Goal: Task Accomplishment & Management: Use online tool/utility

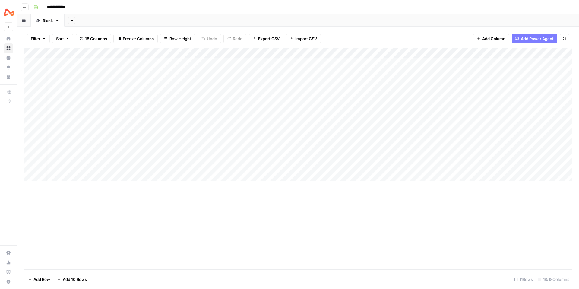
scroll to position [0, 10]
click at [544, 63] on div "Add Column" at bounding box center [297, 114] width 547 height 133
click at [567, 62] on div "Add Column" at bounding box center [297, 114] width 547 height 133
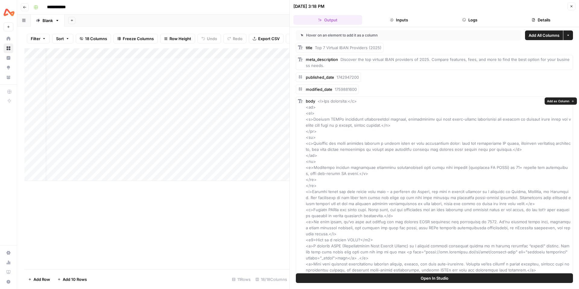
scroll to position [0, 0]
click at [573, 5] on icon "button" at bounding box center [572, 7] width 4 height 4
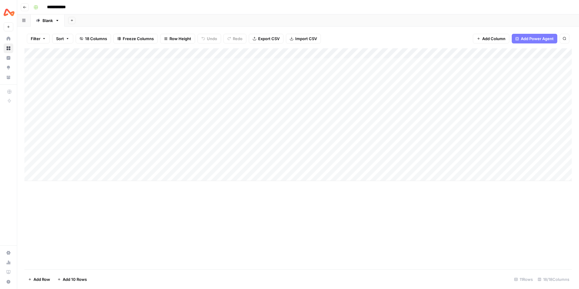
click at [83, 41] on button "18 Columns" at bounding box center [93, 39] width 35 height 10
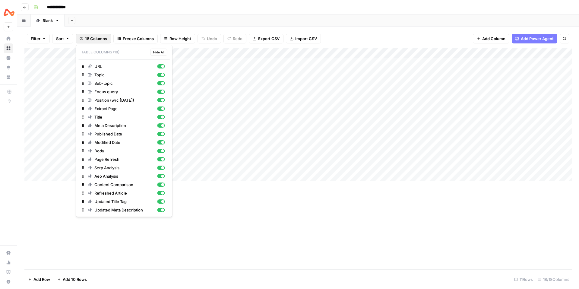
click at [100, 38] on span "18 Columns" at bounding box center [96, 39] width 22 height 6
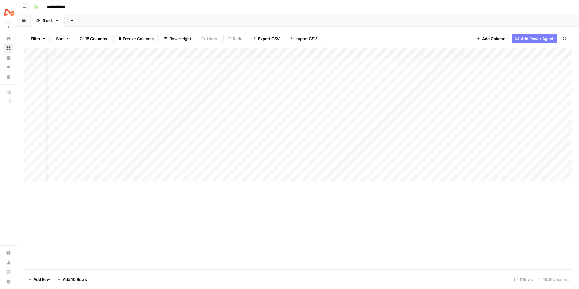
scroll to position [0, 704]
click at [349, 57] on div "Add Column" at bounding box center [297, 114] width 547 height 133
click at [283, 117] on div "Add Column" at bounding box center [297, 114] width 547 height 133
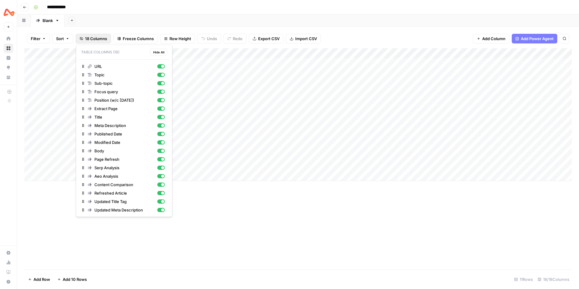
click at [93, 36] on span "18 Columns" at bounding box center [96, 39] width 22 height 6
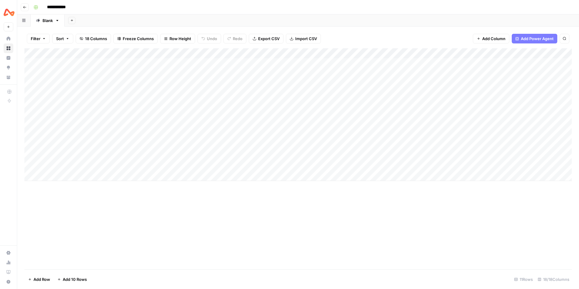
click at [93, 36] on span "18 Columns" at bounding box center [96, 39] width 22 height 6
click at [294, 110] on div "Add Column" at bounding box center [297, 114] width 547 height 133
click at [257, 176] on div "Add Column" at bounding box center [156, 114] width 265 height 133
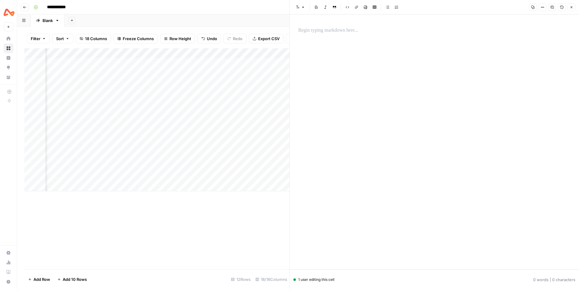
click at [251, 213] on div "Add Column" at bounding box center [156, 158] width 265 height 221
click at [571, 6] on icon "button" at bounding box center [572, 7] width 4 height 4
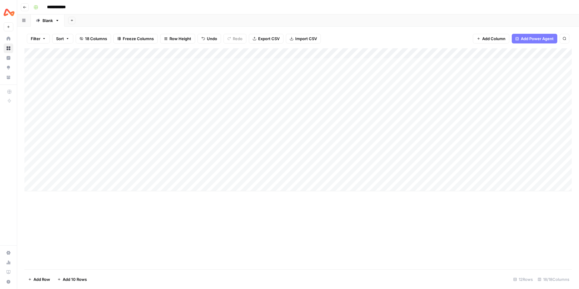
click at [274, 56] on div "Add Column" at bounding box center [297, 119] width 547 height 143
click at [271, 54] on div at bounding box center [231, 54] width 87 height 12
click at [269, 55] on div at bounding box center [231, 54] width 87 height 12
click at [338, 37] on div "Filter Sort 18 Columns Freeze Columns Row Height Undo Redo Export CSV Import CS…" at bounding box center [297, 38] width 547 height 19
click at [270, 54] on div "Add Column" at bounding box center [297, 119] width 547 height 143
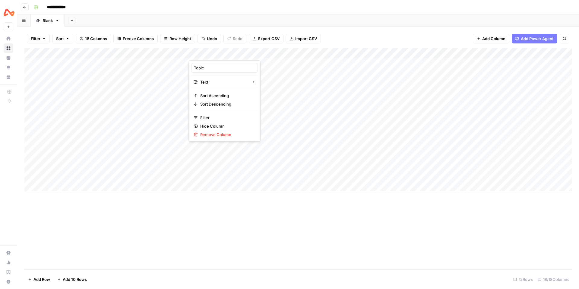
click at [270, 54] on div at bounding box center [231, 54] width 87 height 12
click at [69, 23] on button "Add Sheet" at bounding box center [71, 20] width 7 height 7
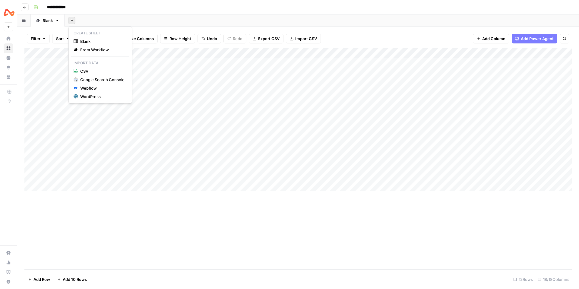
click at [86, 18] on div "Add Sheet" at bounding box center [322, 20] width 514 height 12
click at [58, 20] on icon "button" at bounding box center [57, 20] width 2 height 1
click at [43, 20] on div "Blank" at bounding box center [48, 20] width 10 height 6
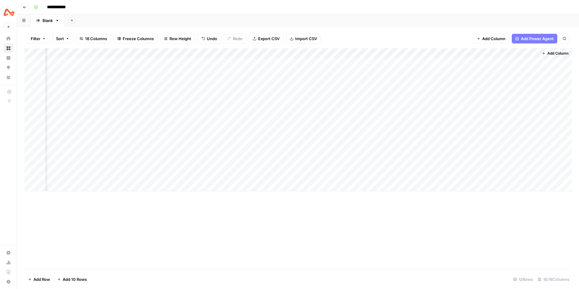
click at [260, 63] on div "Add Column" at bounding box center [297, 119] width 547 height 143
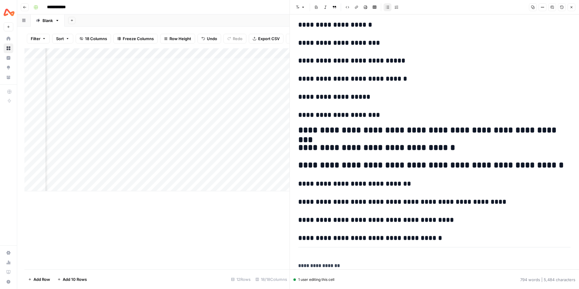
scroll to position [1251, 0]
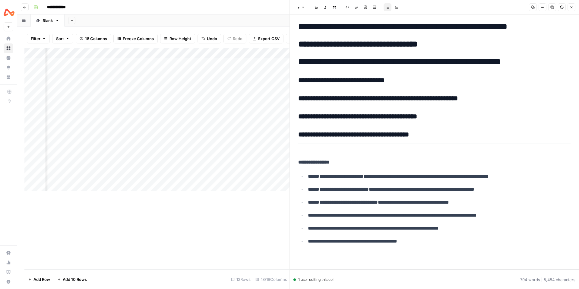
click at [215, 215] on div "Add Column" at bounding box center [156, 158] width 265 height 221
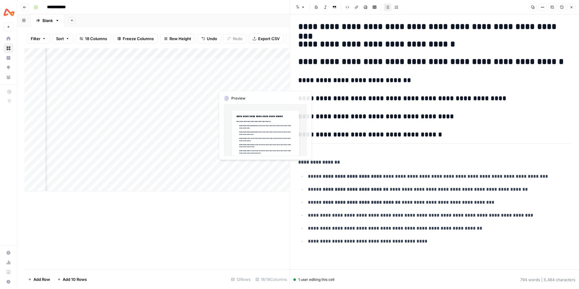
click at [239, 74] on div "Add Column" at bounding box center [156, 119] width 265 height 143
click at [224, 64] on div "Add Column" at bounding box center [156, 119] width 265 height 143
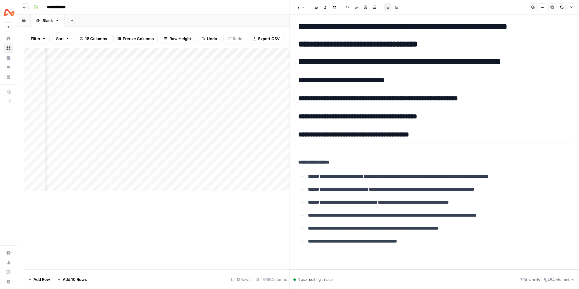
scroll to position [0, 780]
click at [238, 63] on div "Add Column" at bounding box center [156, 119] width 265 height 143
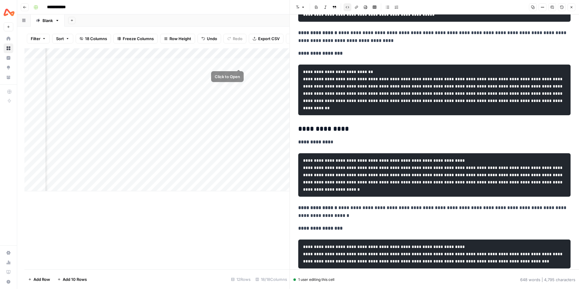
scroll to position [0, 858]
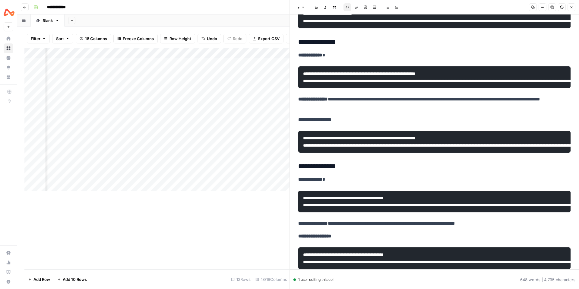
click at [215, 63] on div "Add Column" at bounding box center [156, 119] width 265 height 143
click at [207, 63] on div "Add Column" at bounding box center [156, 119] width 265 height 143
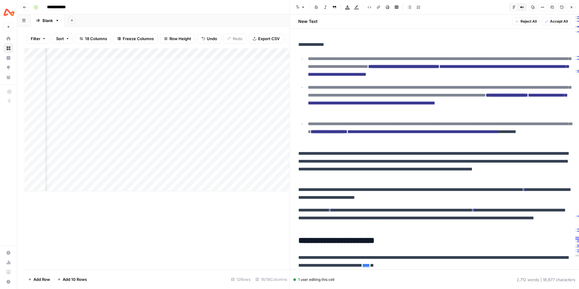
scroll to position [0, 686]
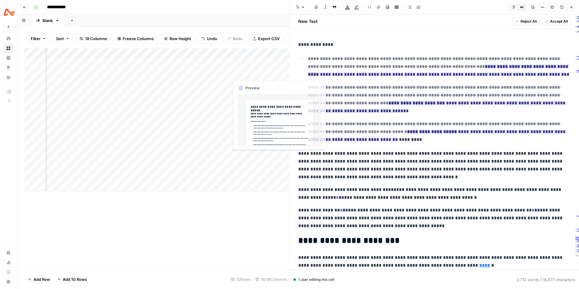
click at [245, 62] on div "Add Column" at bounding box center [156, 119] width 265 height 143
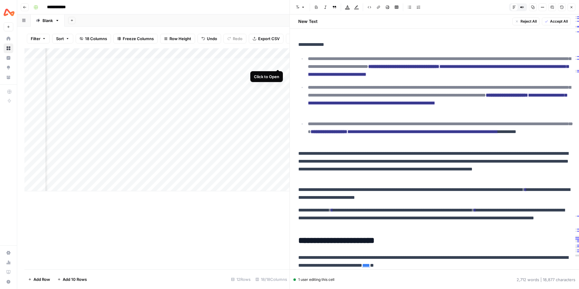
click at [279, 62] on div "Add Column" at bounding box center [156, 119] width 265 height 143
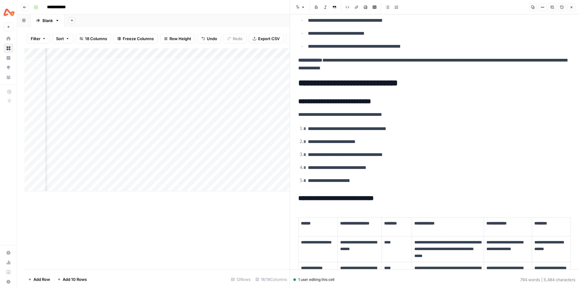
scroll to position [236, 0]
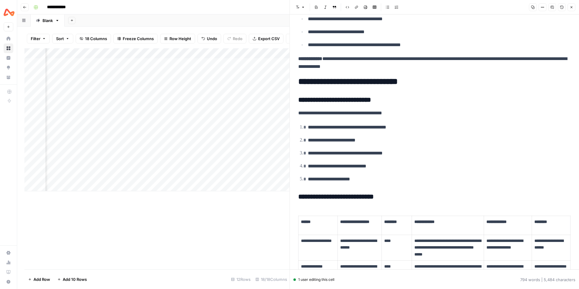
click at [332, 112] on p "**********" at bounding box center [434, 113] width 272 height 8
click at [344, 109] on p "**********" at bounding box center [434, 113] width 272 height 8
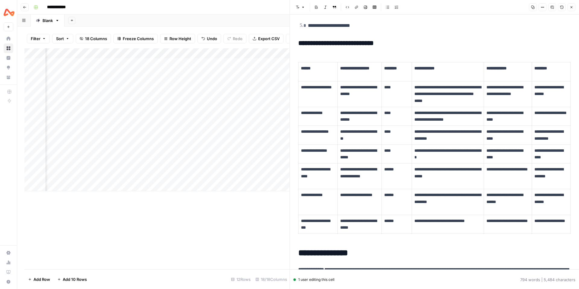
scroll to position [392, 0]
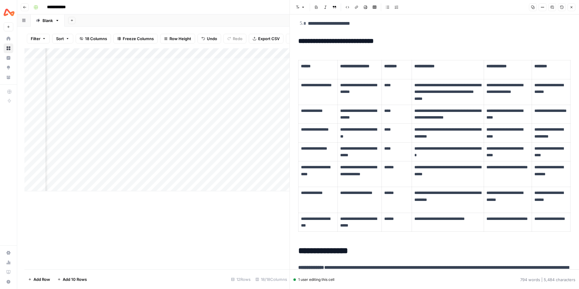
click at [452, 173] on p "**********" at bounding box center [447, 171] width 67 height 14
copy p "********"
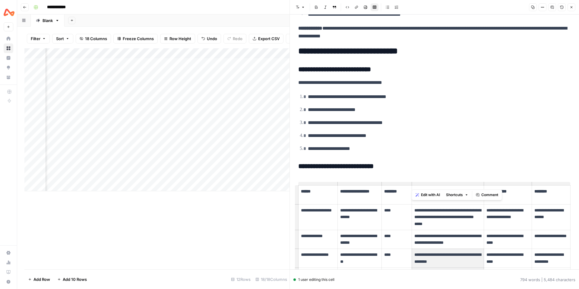
scroll to position [0, 0]
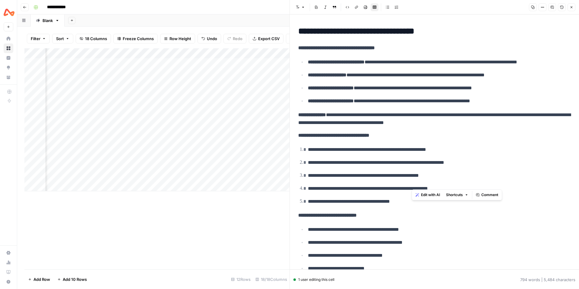
drag, startPoint x: 342, startPoint y: 48, endPoint x: 383, endPoint y: 48, distance: 40.7
click at [375, 48] on strong "**********" at bounding box center [336, 48] width 77 height 5
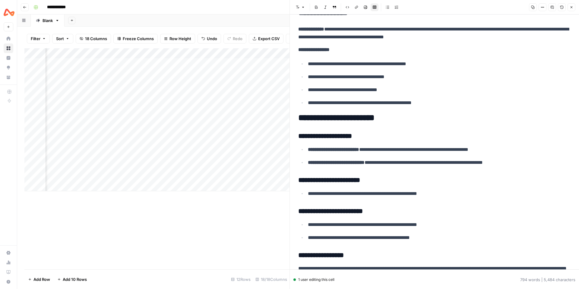
scroll to position [632, 0]
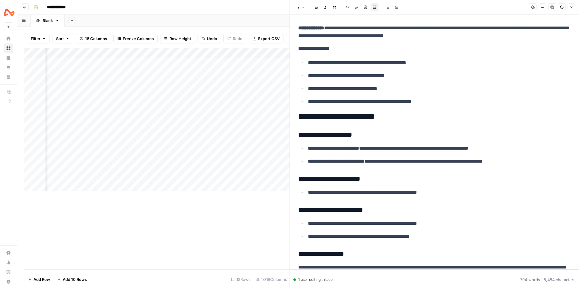
click at [426, 150] on p "**********" at bounding box center [439, 148] width 263 height 8
click at [412, 194] on p "**********" at bounding box center [439, 192] width 263 height 8
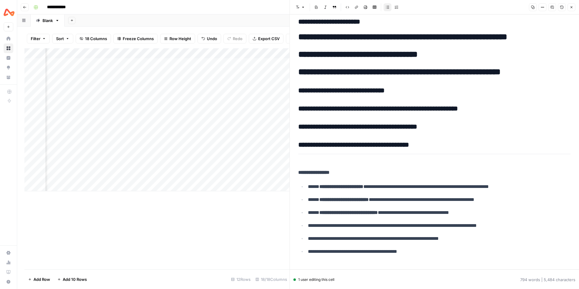
scroll to position [1251, 0]
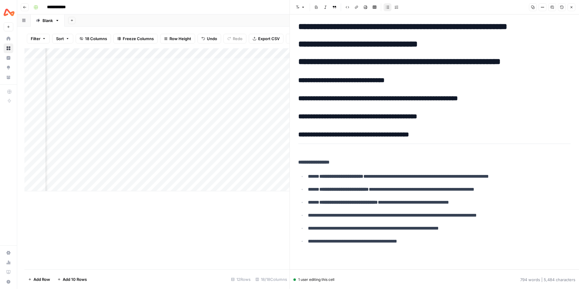
click at [363, 176] on strong "**********" at bounding box center [341, 176] width 44 height 5
click at [353, 188] on strong "**********" at bounding box center [343, 189] width 49 height 5
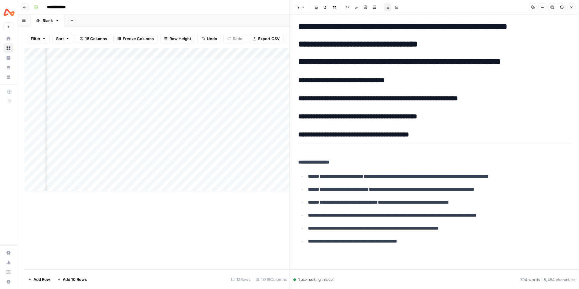
click at [353, 188] on strong "**********" at bounding box center [343, 189] width 49 height 5
click at [338, 182] on ul "**********" at bounding box center [434, 208] width 272 height 73
click at [573, 6] on icon "button" at bounding box center [572, 7] width 4 height 4
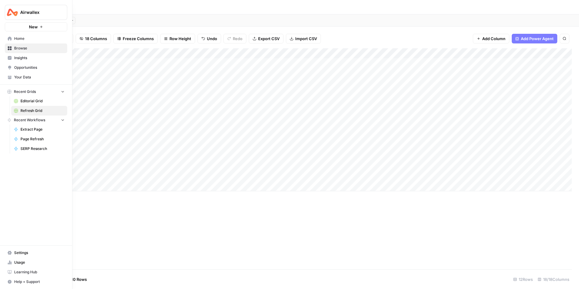
click at [30, 79] on span "Your Data" at bounding box center [39, 76] width 50 height 5
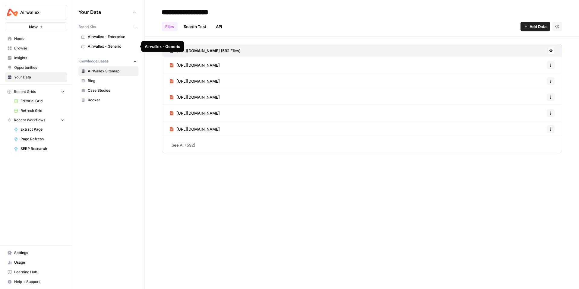
click at [117, 38] on span "Airwallex - Enterprise" at bounding box center [112, 36] width 48 height 5
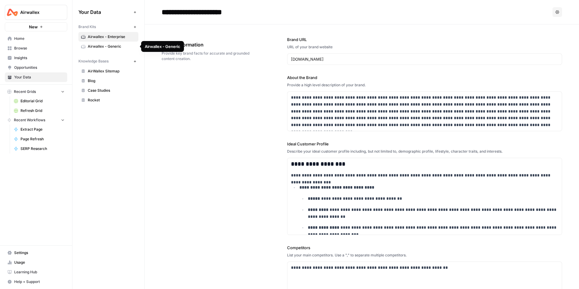
click at [115, 45] on span "Airwallex - Generic" at bounding box center [112, 46] width 48 height 5
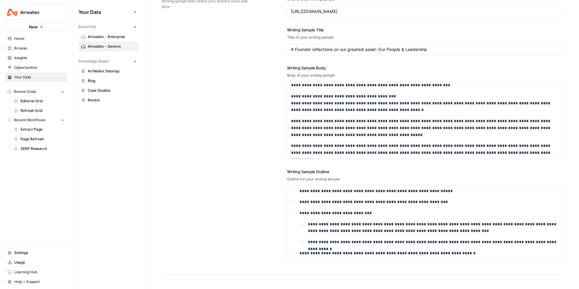
scroll to position [491, 0]
click at [103, 37] on span "Airwallex - Enterprise" at bounding box center [112, 36] width 48 height 5
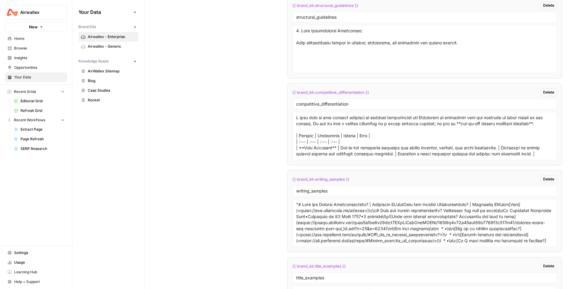
scroll to position [1269, 0]
click at [137, 27] on button "New" at bounding box center [134, 26] width 7 height 7
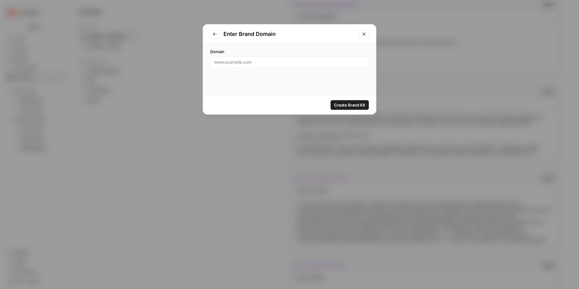
click at [366, 33] on icon "Close modal" at bounding box center [364, 34] width 5 height 5
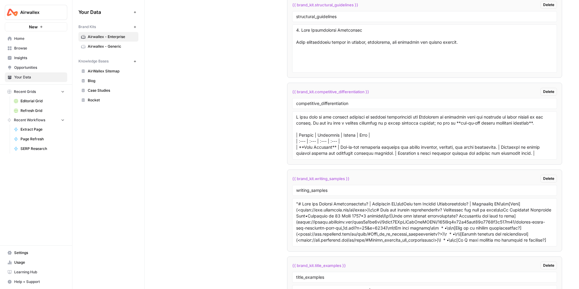
click at [32, 103] on span "Editorial Grid" at bounding box center [43, 100] width 44 height 5
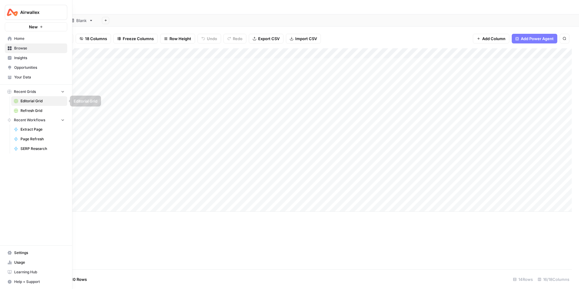
click at [27, 112] on span "Refresh Grid" at bounding box center [43, 110] width 44 height 5
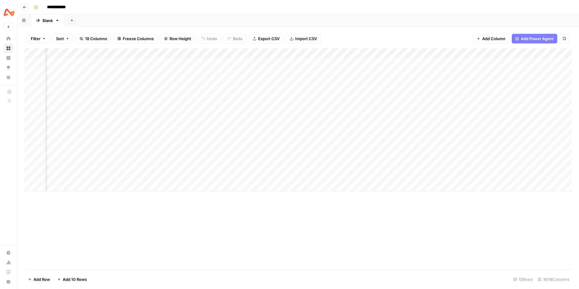
scroll to position [0, 512]
click at [392, 54] on div "Add Column" at bounding box center [297, 119] width 547 height 143
click at [340, 40] on div "Filter Sort 18 Columns Freeze Columns Row Height Undo Redo Export CSV Import CS…" at bounding box center [297, 38] width 547 height 19
click at [389, 62] on div "Add Column" at bounding box center [297, 119] width 547 height 143
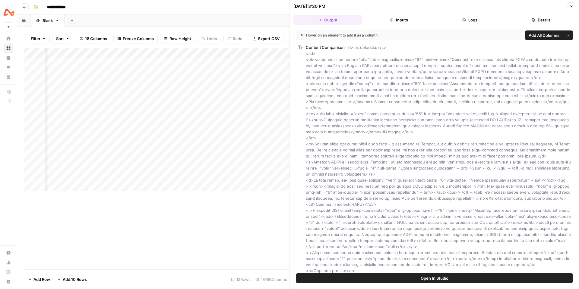
click at [460, 19] on button "Logs" at bounding box center [470, 20] width 69 height 10
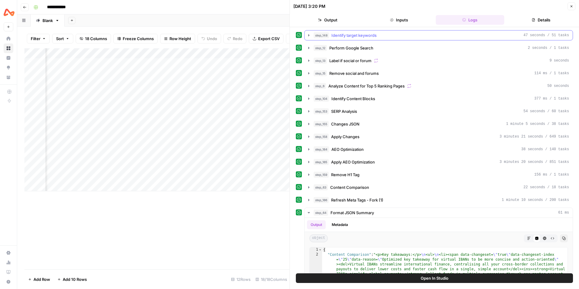
click at [309, 35] on icon "button" at bounding box center [308, 35] width 1 height 2
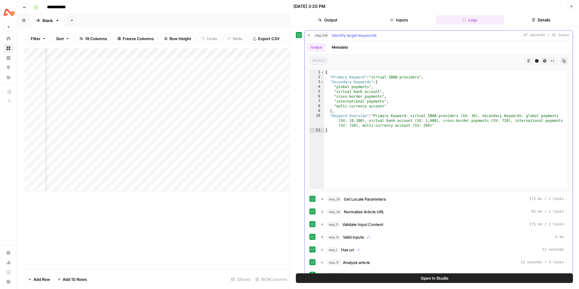
click at [309, 35] on icon "button" at bounding box center [309, 35] width 2 height 1
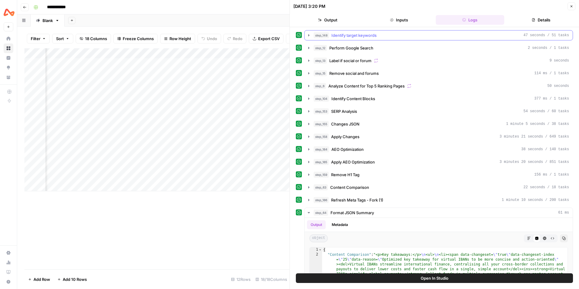
click at [309, 35] on icon "button" at bounding box center [308, 35] width 1 height 2
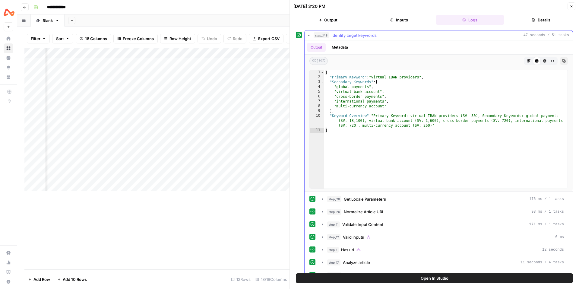
click at [309, 36] on icon "button" at bounding box center [308, 35] width 5 height 5
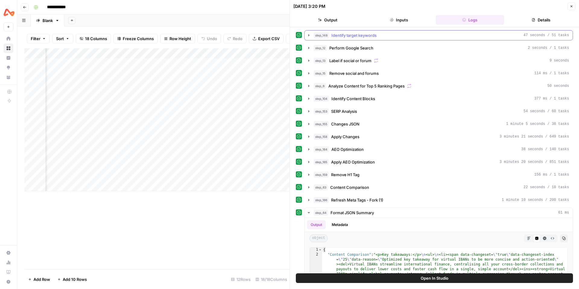
click at [309, 36] on icon "button" at bounding box center [308, 35] width 5 height 5
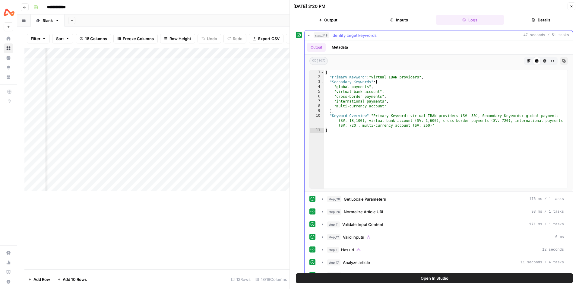
click at [310, 37] on icon "button" at bounding box center [308, 35] width 5 height 5
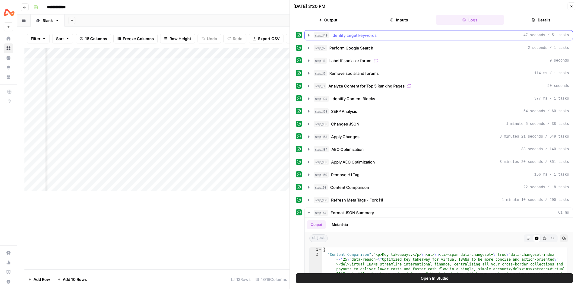
click at [308, 36] on icon "button" at bounding box center [308, 35] width 1 height 2
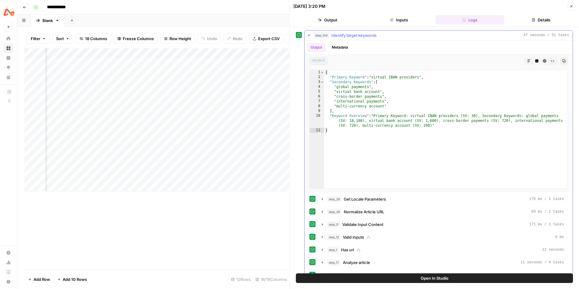
click at [309, 35] on icon "button" at bounding box center [309, 35] width 2 height 1
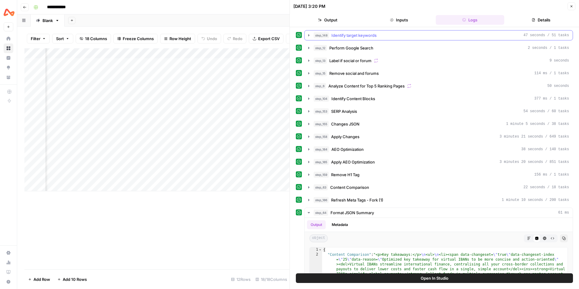
click at [309, 35] on icon "button" at bounding box center [308, 35] width 1 height 2
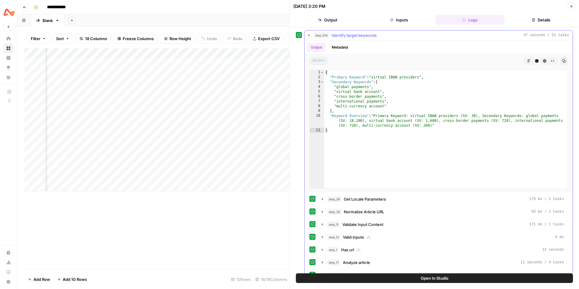
click at [309, 35] on icon "button" at bounding box center [309, 35] width 2 height 1
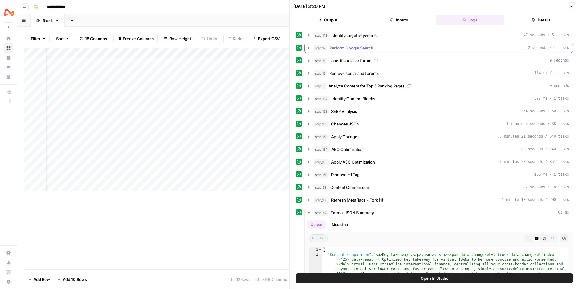
click at [310, 48] on icon "button" at bounding box center [308, 48] width 5 height 5
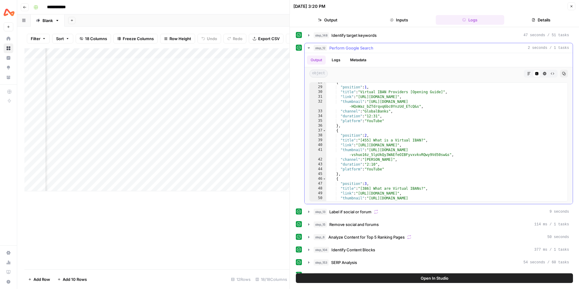
scroll to position [141, 0]
click at [309, 48] on icon "button" at bounding box center [309, 47] width 2 height 1
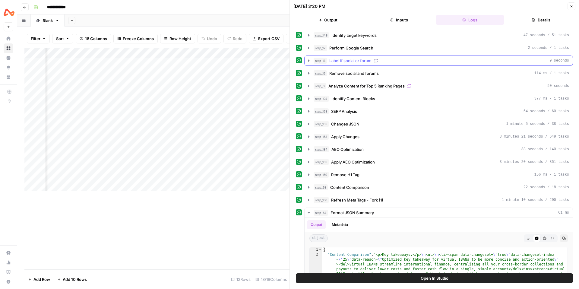
click at [309, 60] on icon "button" at bounding box center [308, 60] width 1 height 2
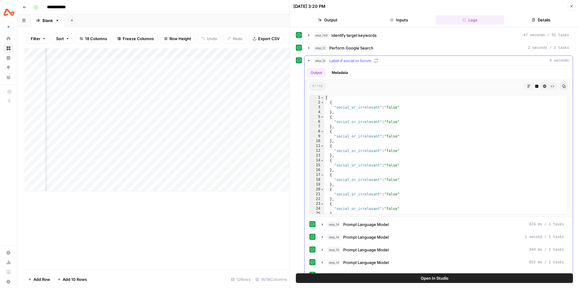
click at [308, 61] on icon "button" at bounding box center [309, 60] width 2 height 1
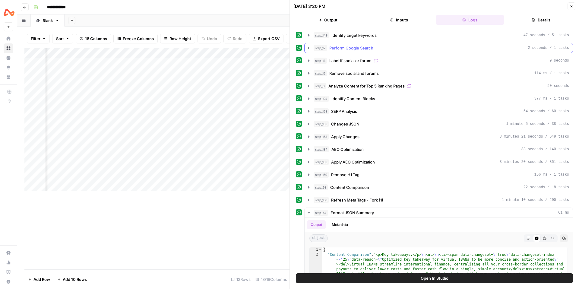
click at [309, 48] on icon "button" at bounding box center [308, 48] width 1 height 2
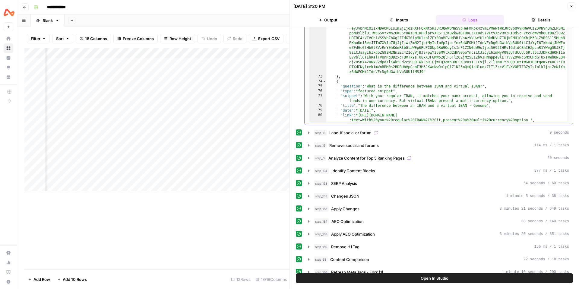
scroll to position [0, 0]
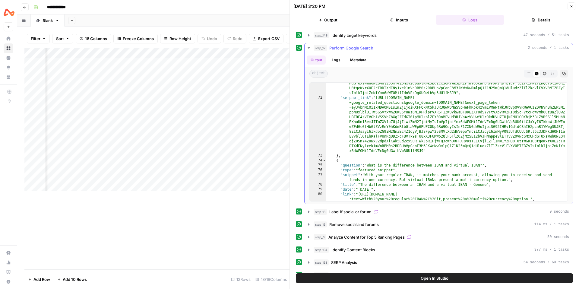
click at [309, 47] on icon "button" at bounding box center [308, 48] width 5 height 5
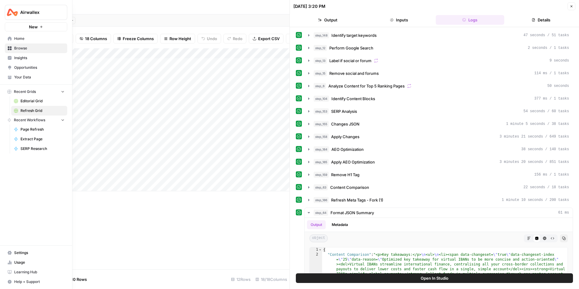
click at [15, 251] on span "Settings" at bounding box center [39, 252] width 50 height 5
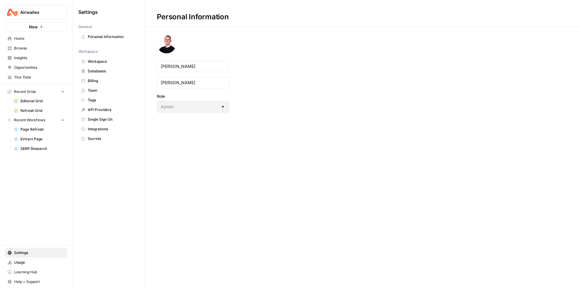
click at [94, 129] on span "Integrations" at bounding box center [112, 128] width 48 height 5
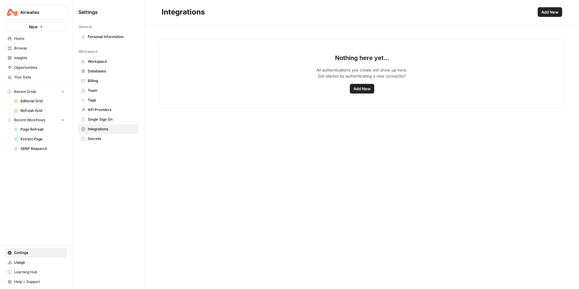
click at [364, 88] on span "Add New" at bounding box center [361, 89] width 17 height 6
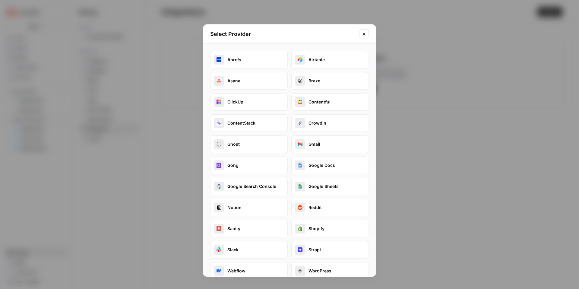
click at [254, 188] on button "Google Search Console" at bounding box center [249, 186] width 78 height 17
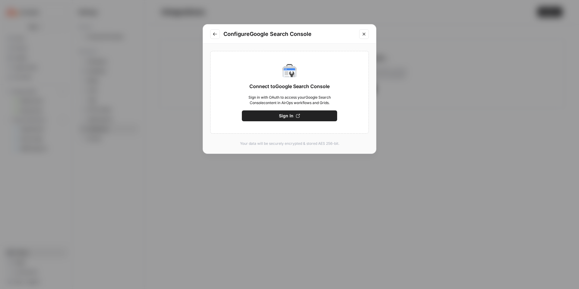
click at [290, 116] on span "Sign In" at bounding box center [286, 116] width 14 height 6
